Goal: Task Accomplishment & Management: Complete application form

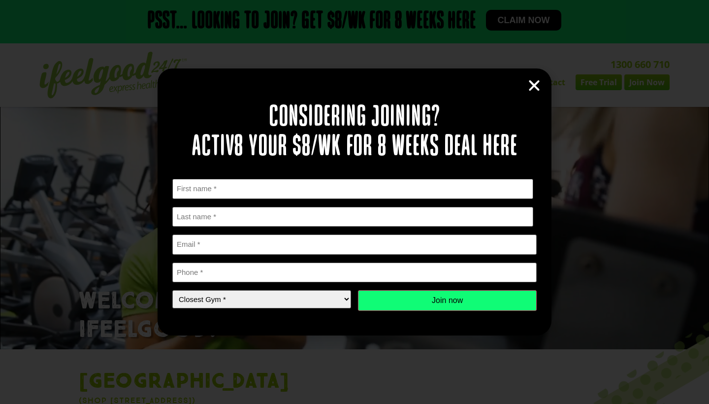
type input "Yusiru"
type input "Madurapperuma"
type input "[EMAIL_ADDRESS][DOMAIN_NAME]"
type input "0413298740"
select select "Park Ridge"
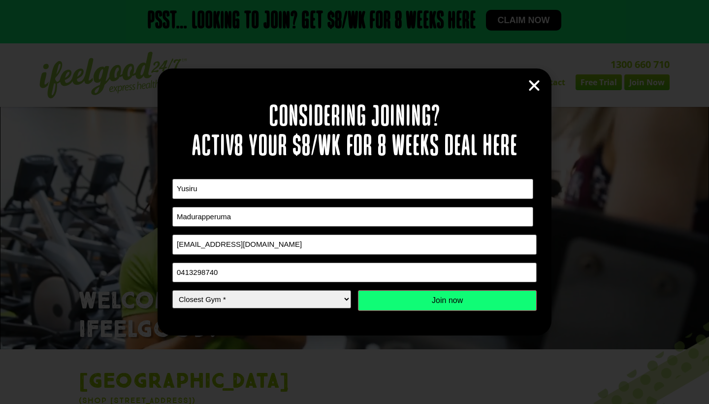
click at [406, 300] on input "Join now" at bounding box center [447, 300] width 179 height 21
click at [406, 305] on input "Join now" at bounding box center [447, 300] width 179 height 21
click at [464, 303] on input "Join now" at bounding box center [447, 300] width 179 height 21
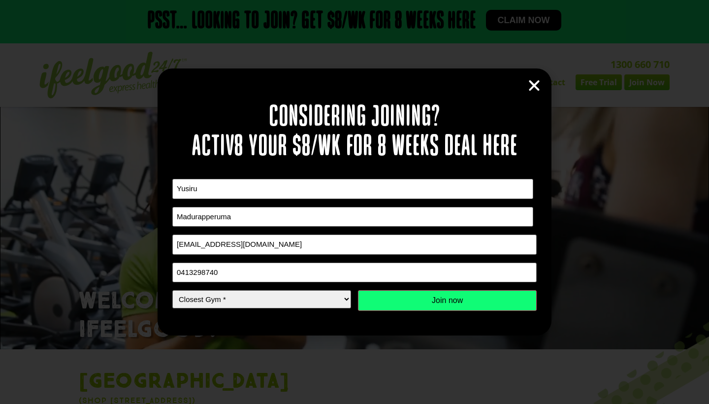
click at [464, 303] on input "Join now" at bounding box center [447, 300] width 179 height 21
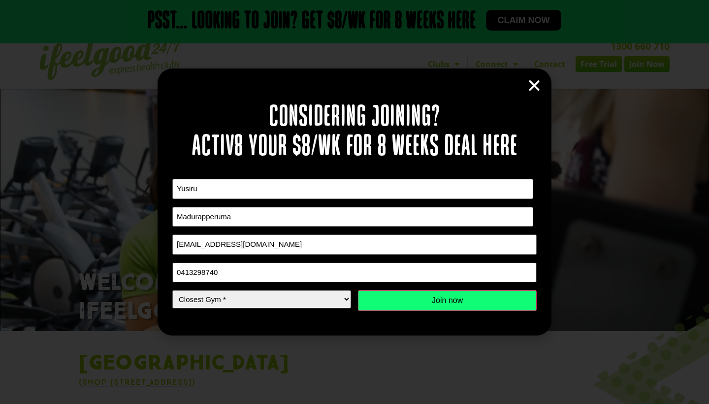
click at [432, 265] on input "0413298740" at bounding box center [354, 273] width 364 height 20
click at [446, 300] on input "Join now" at bounding box center [447, 300] width 179 height 21
drag, startPoint x: 446, startPoint y: 300, endPoint x: 438, endPoint y: 300, distance: 8.4
click at [438, 300] on input "Join now" at bounding box center [447, 300] width 179 height 21
click at [535, 85] on icon "Close" at bounding box center [534, 85] width 15 height 15
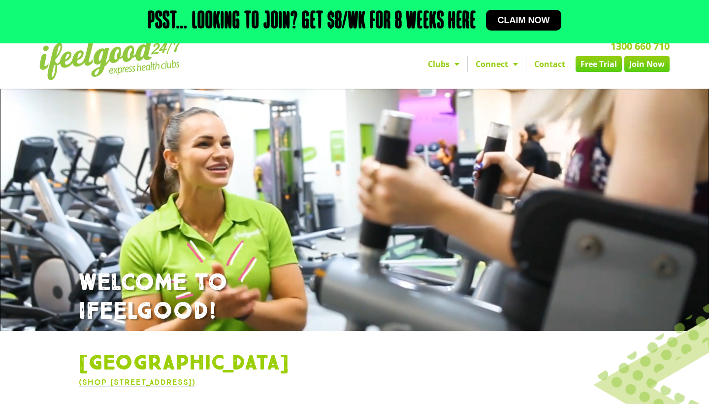
click at [550, 24] on span "Claim now" at bounding box center [524, 20] width 52 height 9
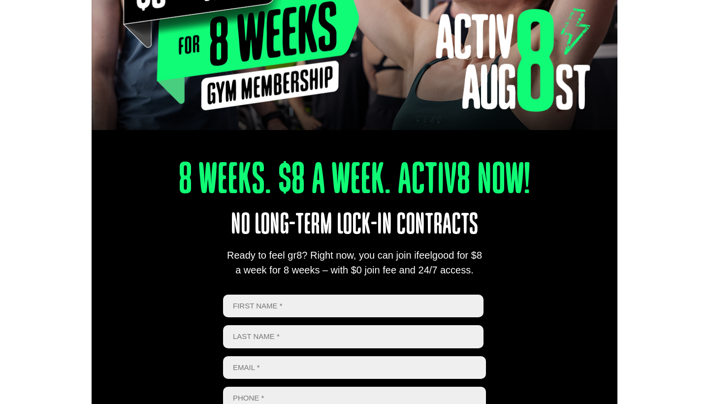
scroll to position [230, 0]
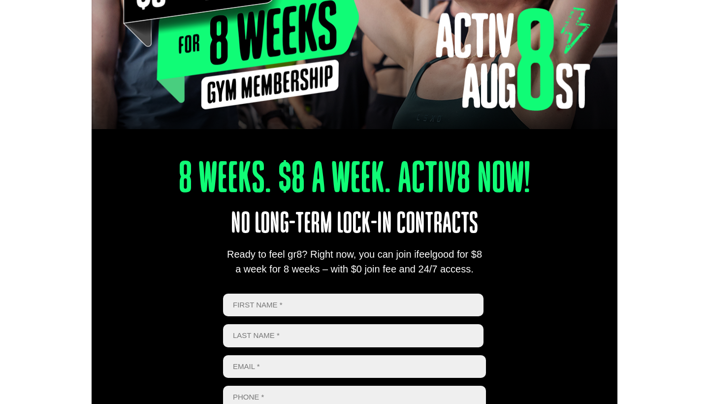
click at [377, 297] on input "First" at bounding box center [353, 305] width 261 height 23
type input "Yusiru"
click at [361, 330] on input "Last name" at bounding box center [353, 335] width 261 height 23
type input "Madurapperuma"
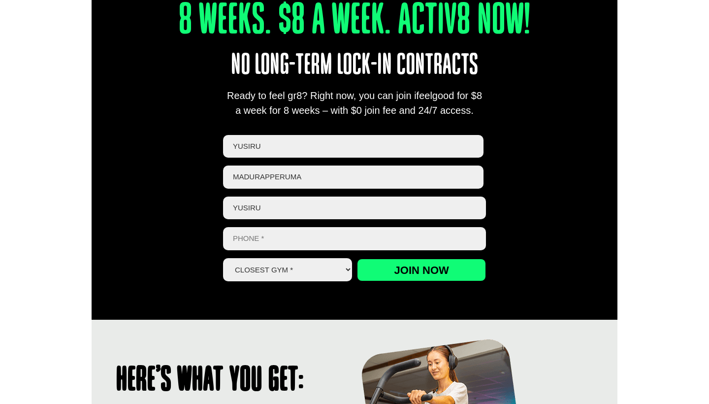
scroll to position [418, 0]
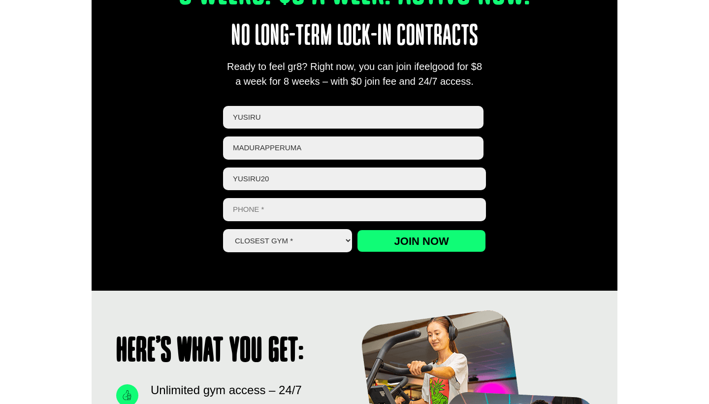
type input "yusiru201"
type input "[EMAIL_ADDRESS][DOMAIN_NAME]"
type input "0413298740"
select select "Park Ridge"
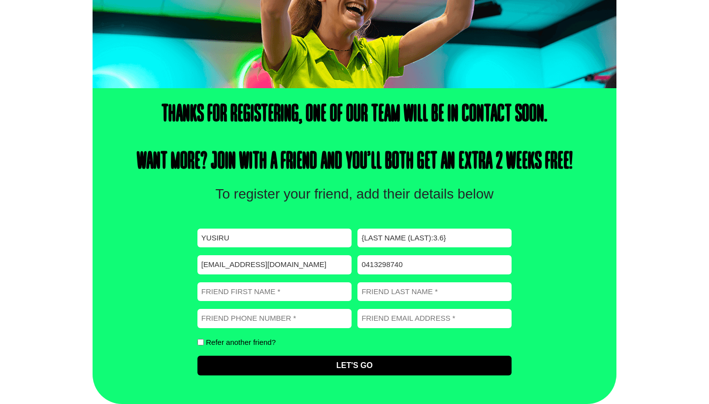
scroll to position [262, 0]
type input "Peshala"
type input "Dona"
type input "0452200334"
type input "peshaladona@gmail.com"
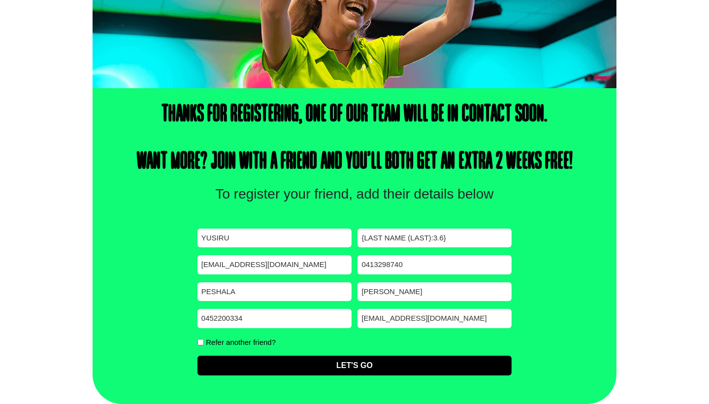
click at [409, 245] on input "{Last Name (Last):3.6}" at bounding box center [435, 238] width 154 height 19
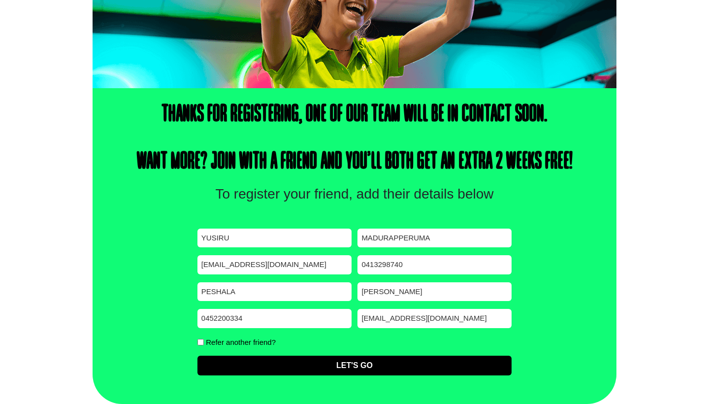
type input "Madurapperuma"
click at [226, 341] on label "Refer another friend?" at bounding box center [241, 341] width 70 height 7
click at [204, 341] on input "Refer another friend?" at bounding box center [201, 342] width 6 height 6
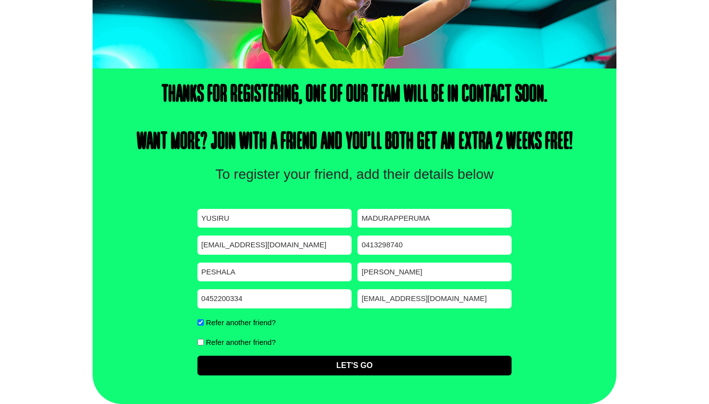
click at [200, 322] on input "Refer another friend?" at bounding box center [201, 322] width 6 height 6
checkbox input "false"
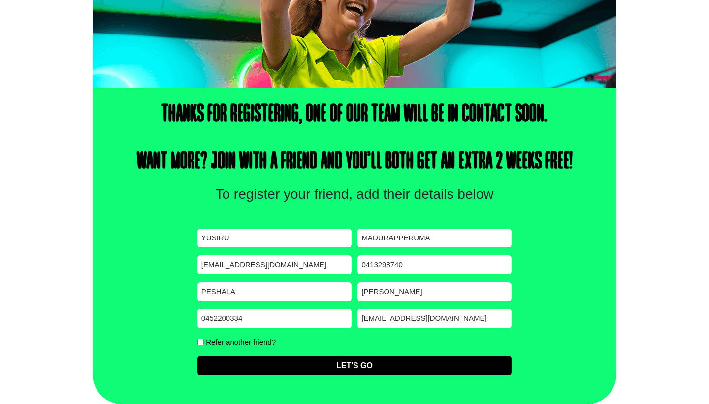
click at [249, 364] on input "Let's Go" at bounding box center [355, 366] width 314 height 20
click at [356, 361] on input "Let's Go" at bounding box center [355, 366] width 314 height 20
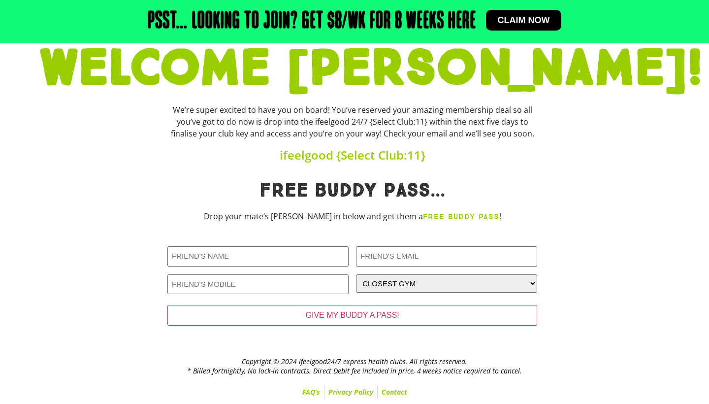
scroll to position [91, 0]
click at [275, 266] on input "Yusiru Madurapperuma" at bounding box center [257, 256] width 181 height 20
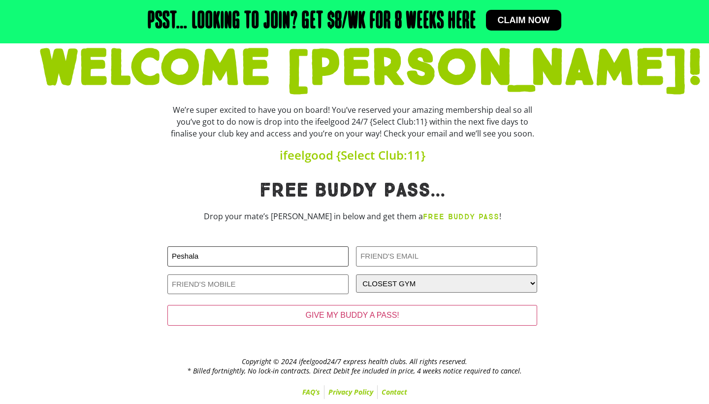
type input "Peshala"
type input "[EMAIL_ADDRESS][DOMAIN_NAME]"
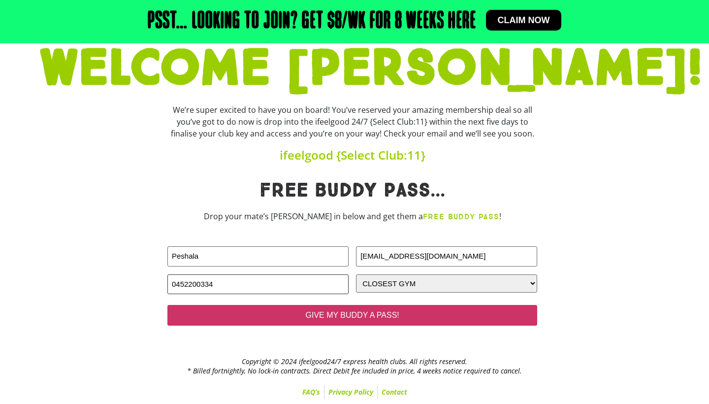
type input "0452200334"
click at [358, 326] on input "GIVE MY BUDDY A PASS!" at bounding box center [352, 315] width 370 height 21
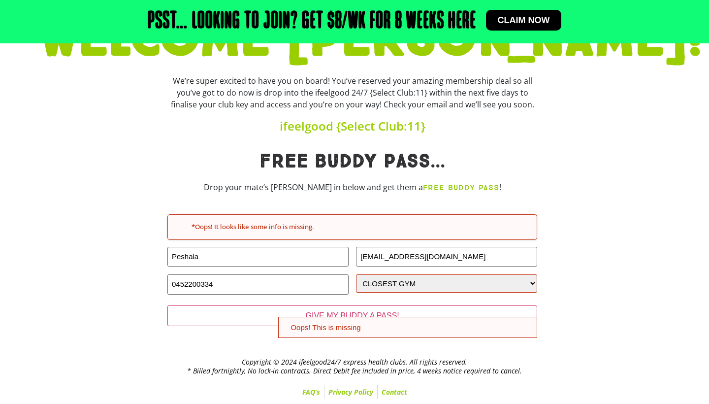
scroll to position [128, 0]
select select "[GEOGRAPHIC_DATA]"
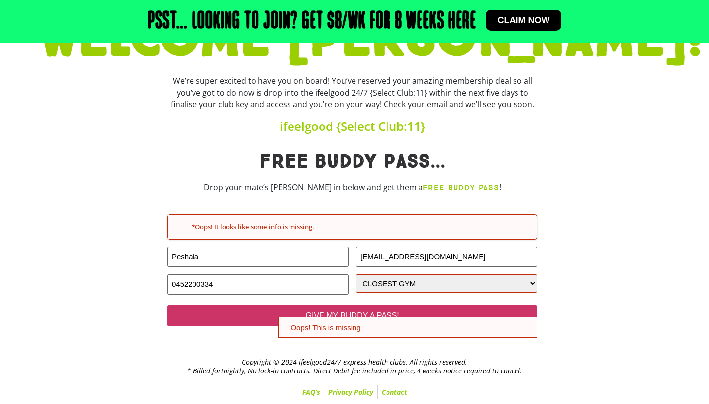
click at [393, 311] on input "GIVE MY BUDDY A PASS!" at bounding box center [352, 315] width 370 height 21
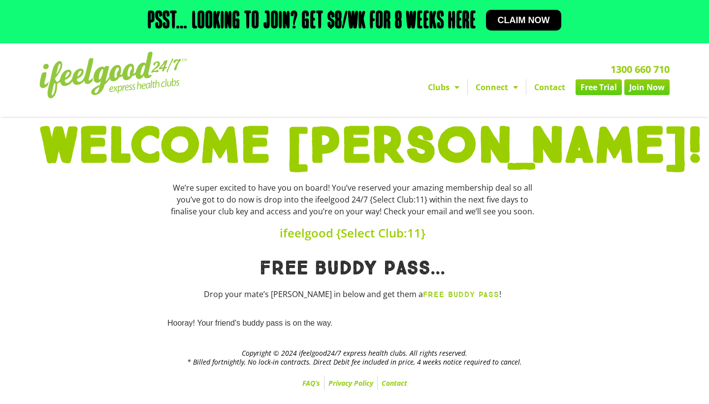
scroll to position [12, 0]
